Goal: Task Accomplishment & Management: Manage account settings

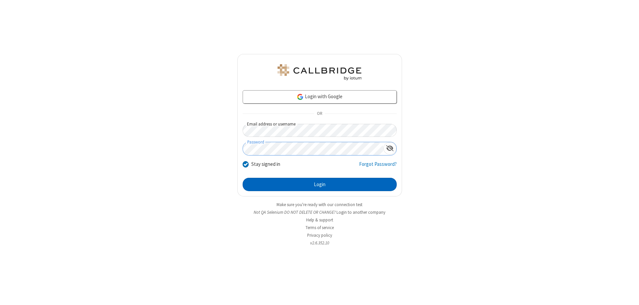
click at [319, 184] on button "Login" at bounding box center [320, 184] width 154 height 13
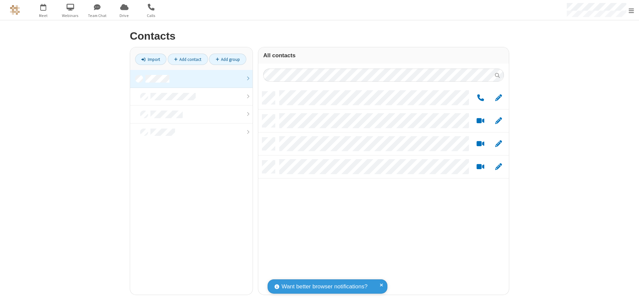
click at [191, 79] on link at bounding box center [191, 79] width 122 height 18
click at [228, 59] on link "Add group" at bounding box center [227, 59] width 37 height 11
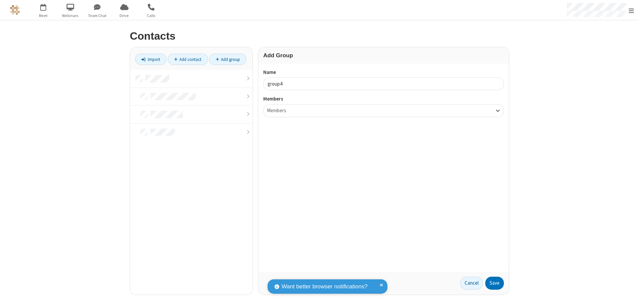
type input "group4"
type input "name20"
click at [495, 283] on button "Save" at bounding box center [494, 283] width 19 height 13
click at [188, 59] on link "Add contact" at bounding box center [188, 59] width 40 height 11
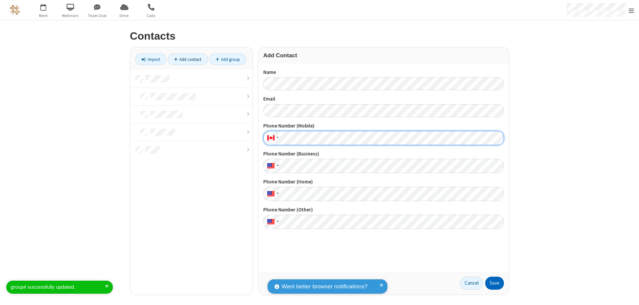
click at [495, 283] on button "Save" at bounding box center [494, 283] width 19 height 13
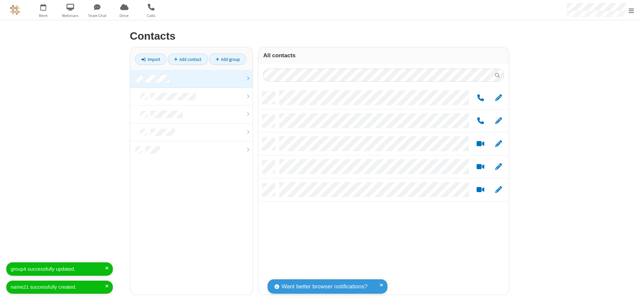
scroll to position [203, 246]
